Goal: Information Seeking & Learning: Learn about a topic

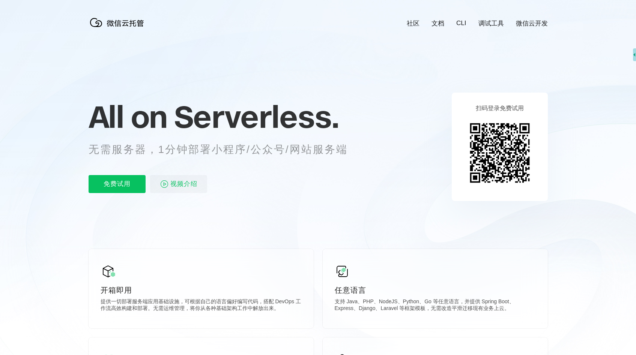
scroll to position [0, 1334]
click at [534, 22] on link "微信云开发" at bounding box center [532, 23] width 32 height 9
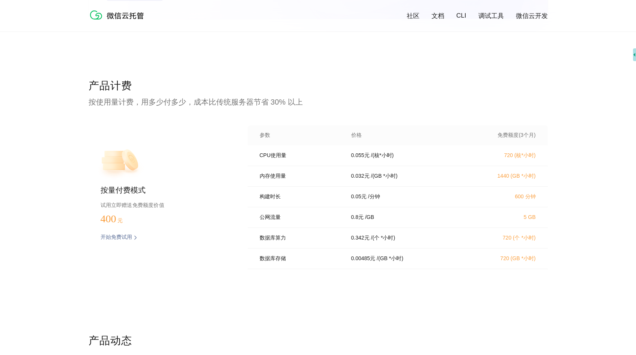
scroll to position [1421, 0]
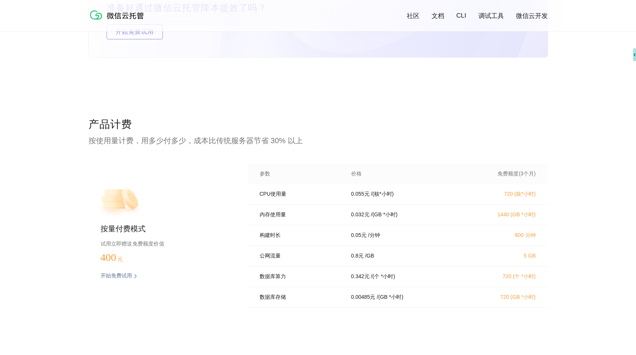
click at [359, 131] on p "产品计费" at bounding box center [318, 124] width 459 height 15
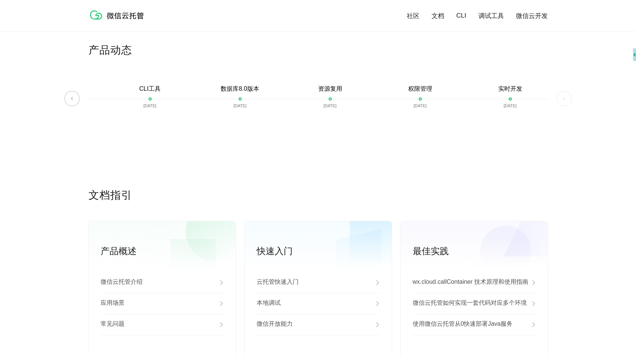
scroll to position [1845, 0]
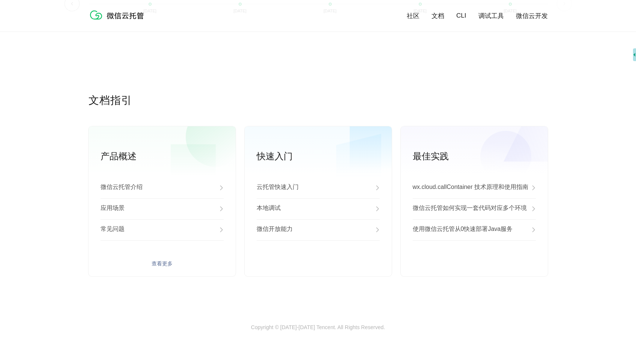
click at [149, 210] on div "应用场景" at bounding box center [162, 208] width 123 height 21
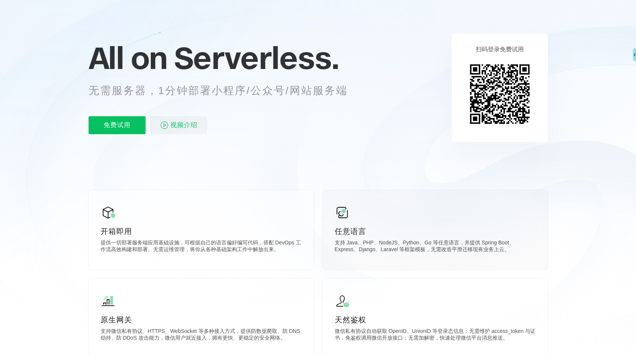
scroll to position [0, 0]
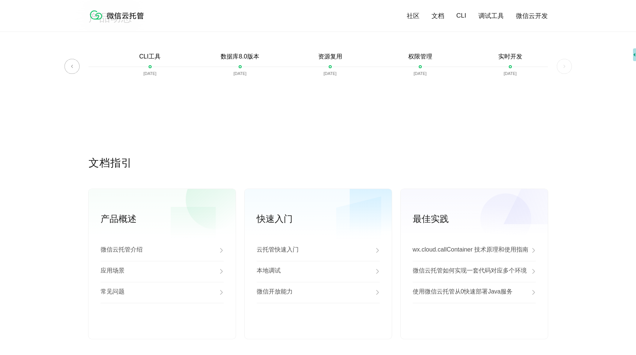
scroll to position [1845, 0]
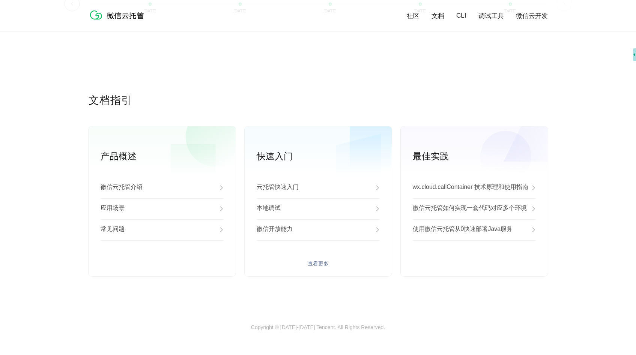
click at [279, 188] on p "云托管快速入门" at bounding box center [278, 187] width 42 height 9
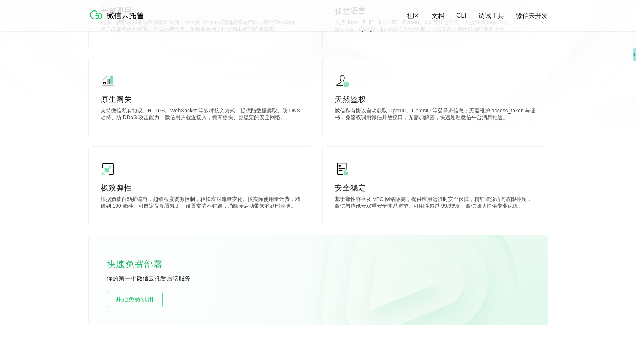
scroll to position [436, 0]
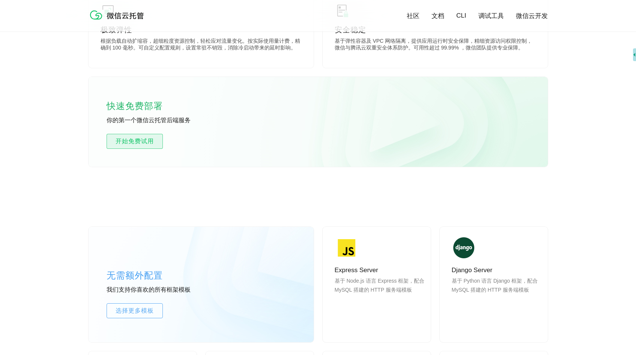
click at [126, 136] on link "开始免费试用" at bounding box center [135, 141] width 56 height 15
